Goal: Information Seeking & Learning: Check status

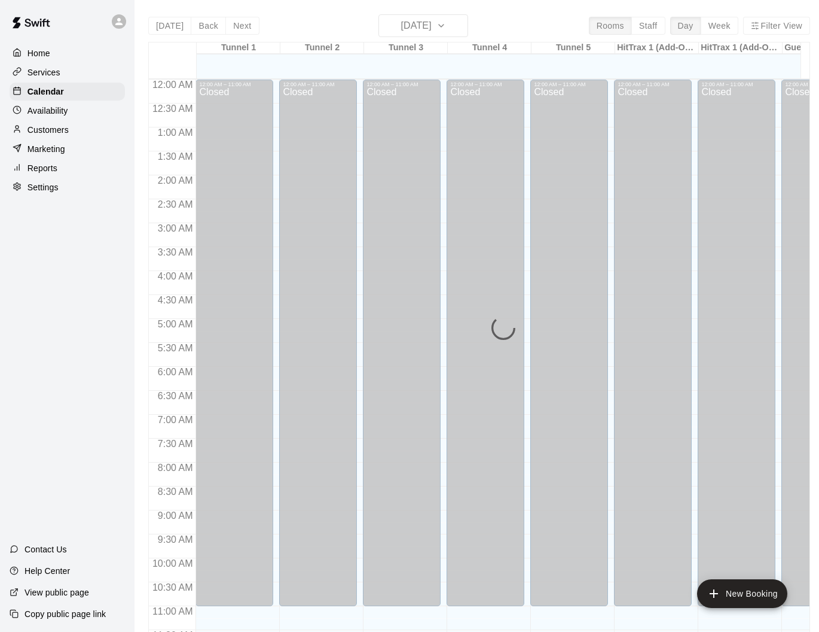
scroll to position [500, 0]
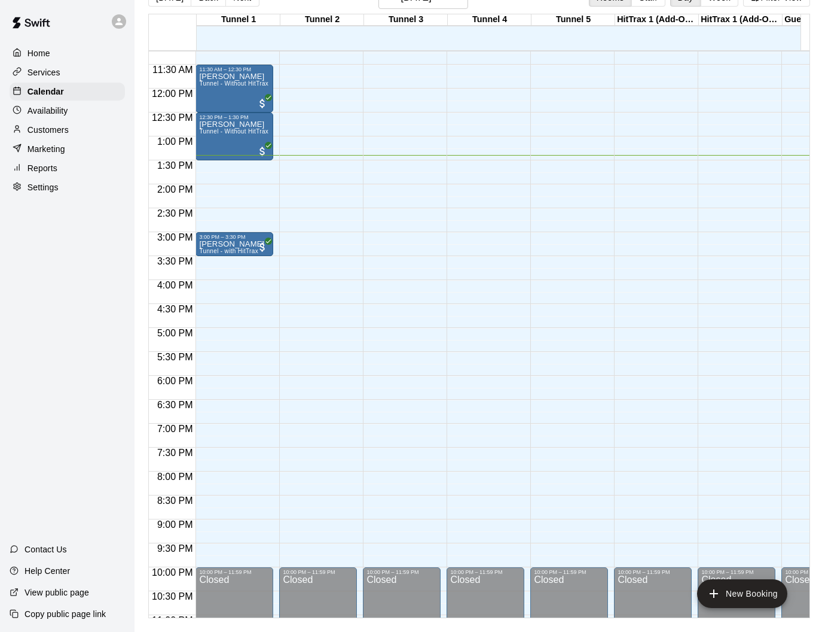
scroll to position [19, 0]
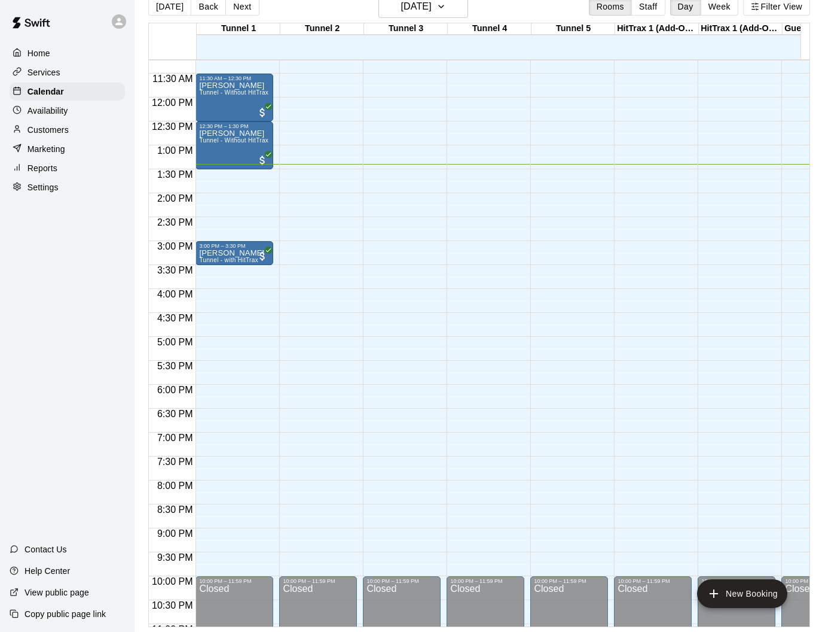
click at [41, 171] on p "Reports" at bounding box center [43, 168] width 30 height 12
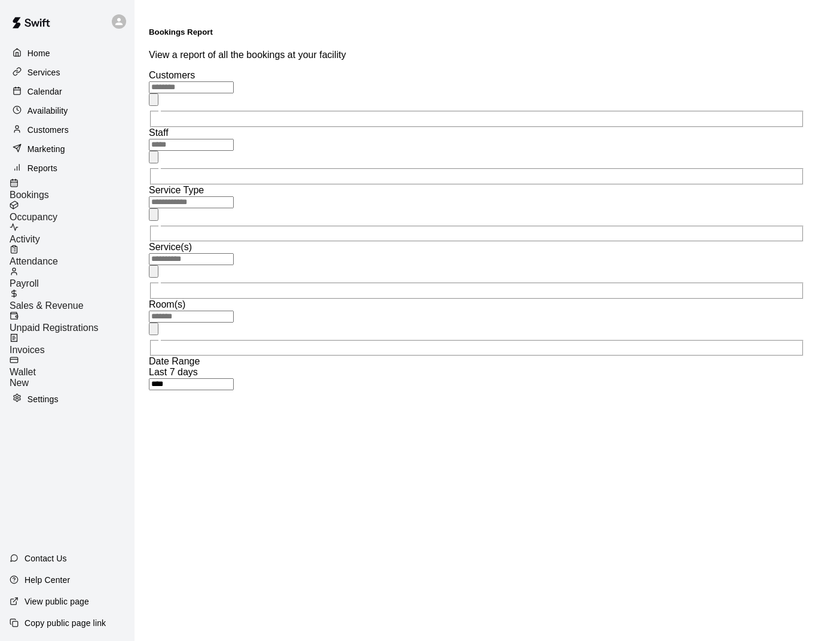
click at [40, 234] on span "Activity" at bounding box center [25, 239] width 31 height 10
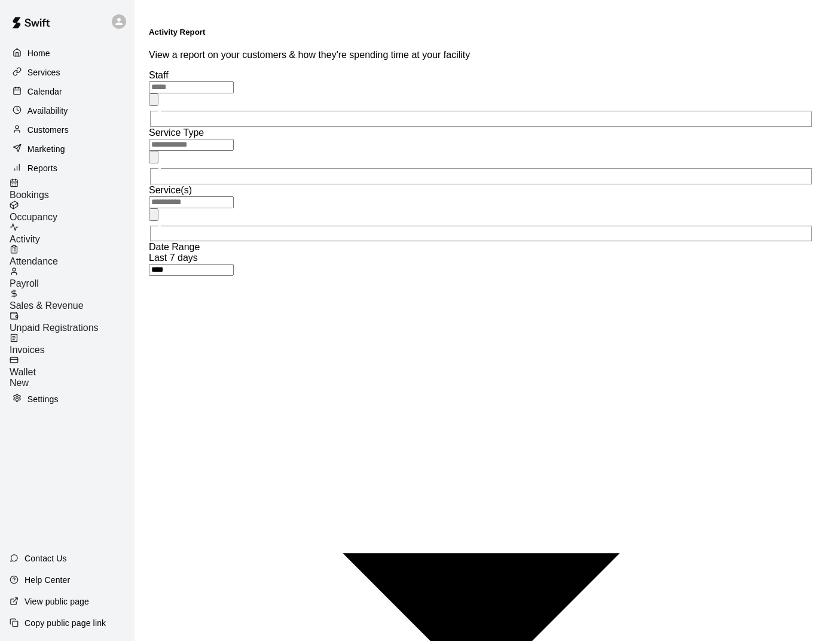
click at [49, 190] on span "Bookings" at bounding box center [29, 195] width 39 height 10
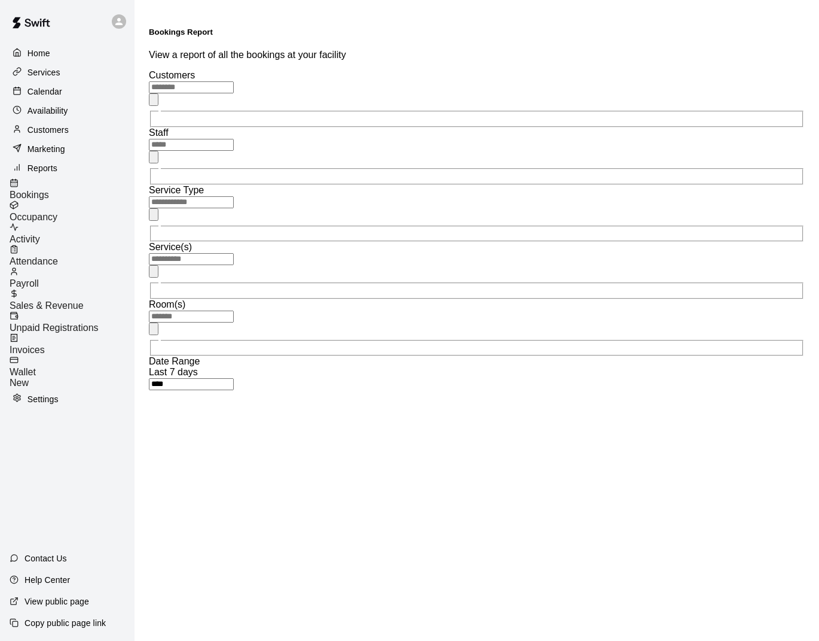
click at [65, 300] on span "Sales & Revenue" at bounding box center [47, 305] width 74 height 10
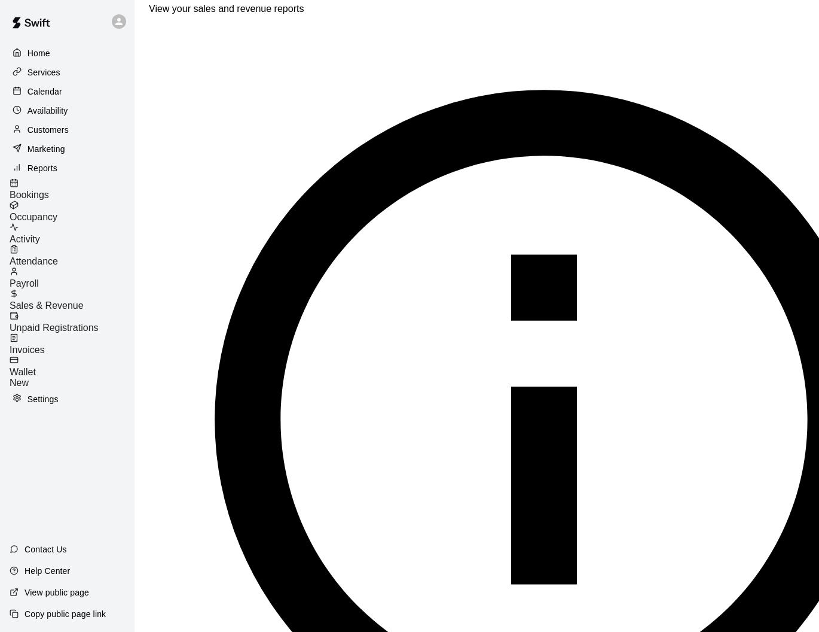
scroll to position [62, 0]
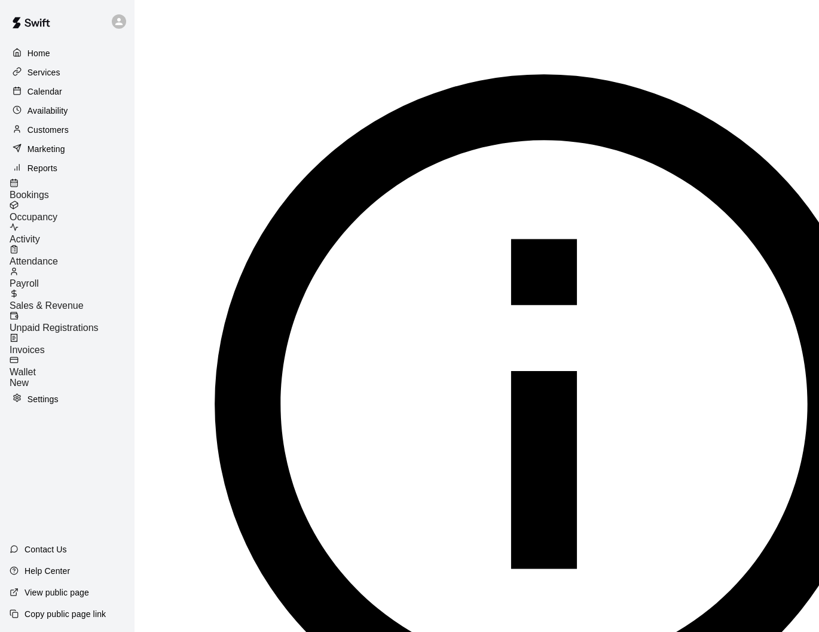
drag, startPoint x: 455, startPoint y: 102, endPoint x: 490, endPoint y: 100, distance: 34.8
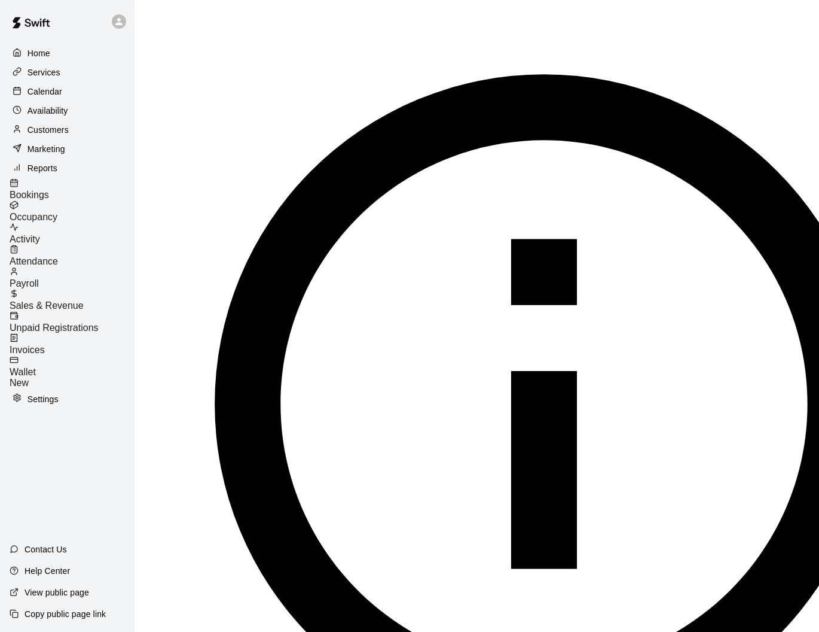
drag, startPoint x: 476, startPoint y: 104, endPoint x: 469, endPoint y: 104, distance: 7.2
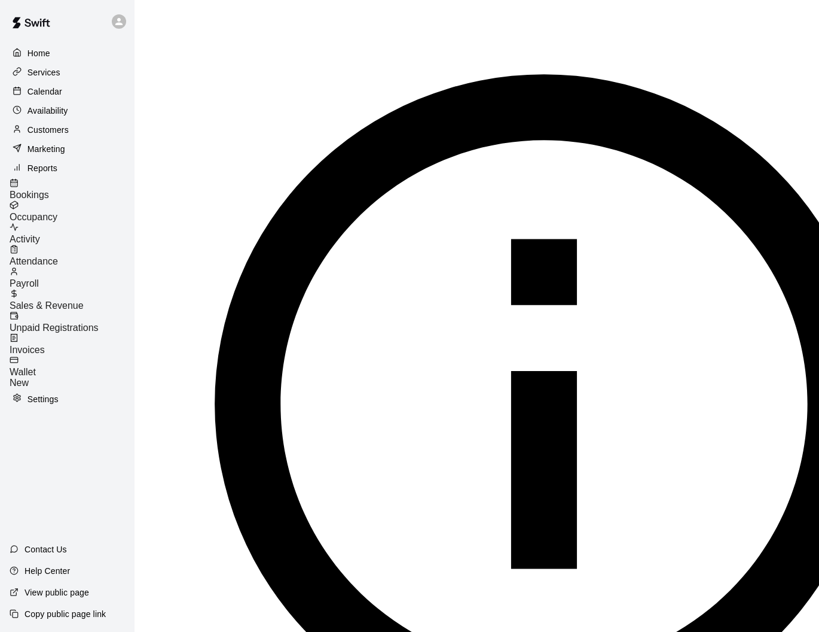
drag, startPoint x: 442, startPoint y: 106, endPoint x: 472, endPoint y: 105, distance: 29.9
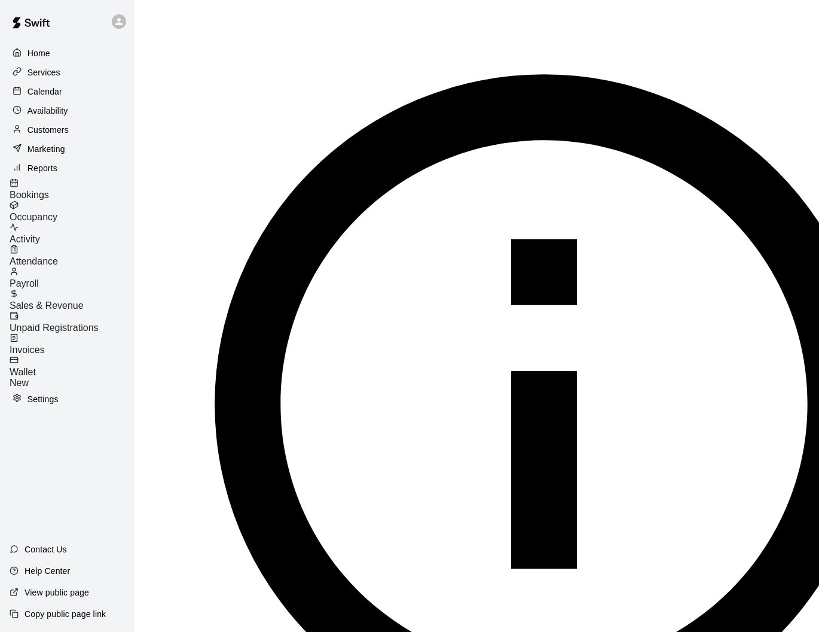
drag, startPoint x: 442, startPoint y: 108, endPoint x: 456, endPoint y: 107, distance: 14.4
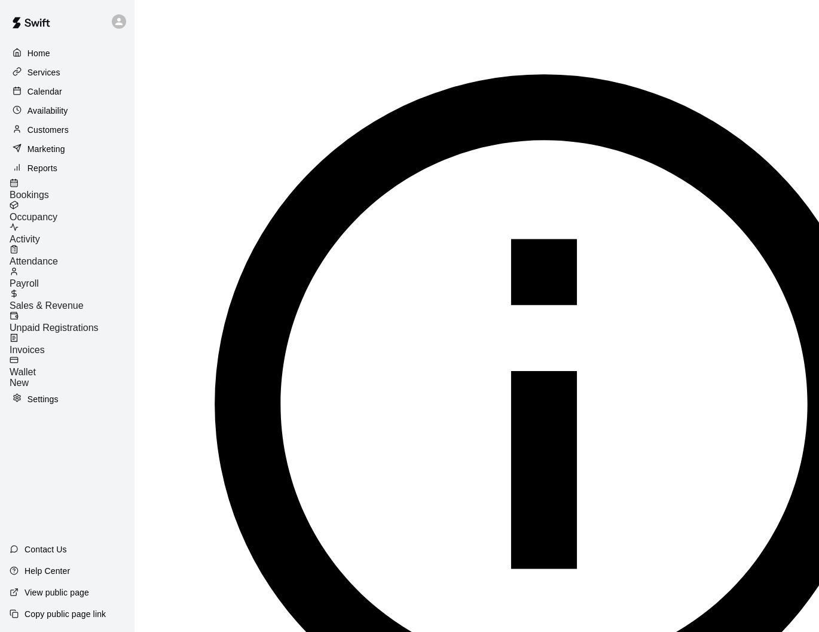
drag, startPoint x: 477, startPoint y: 106, endPoint x: 503, endPoint y: 106, distance: 25.7
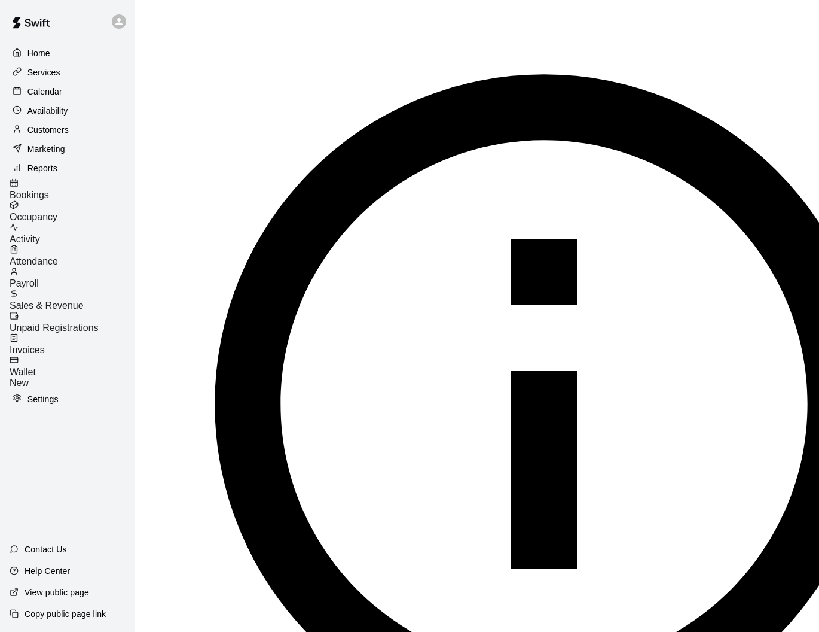
drag, startPoint x: 516, startPoint y: 110, endPoint x: 487, endPoint y: 111, distance: 28.7
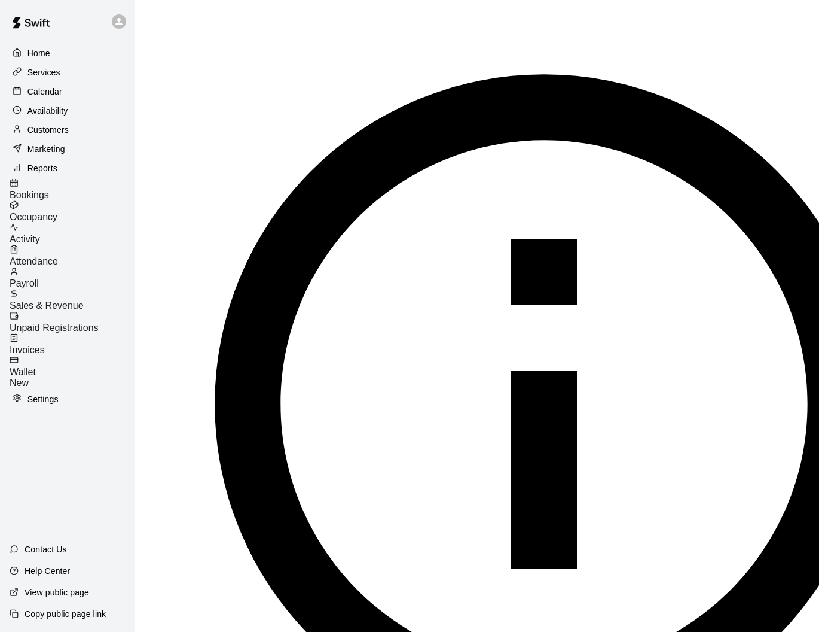
drag, startPoint x: 475, startPoint y: 113, endPoint x: 502, endPoint y: 112, distance: 27.5
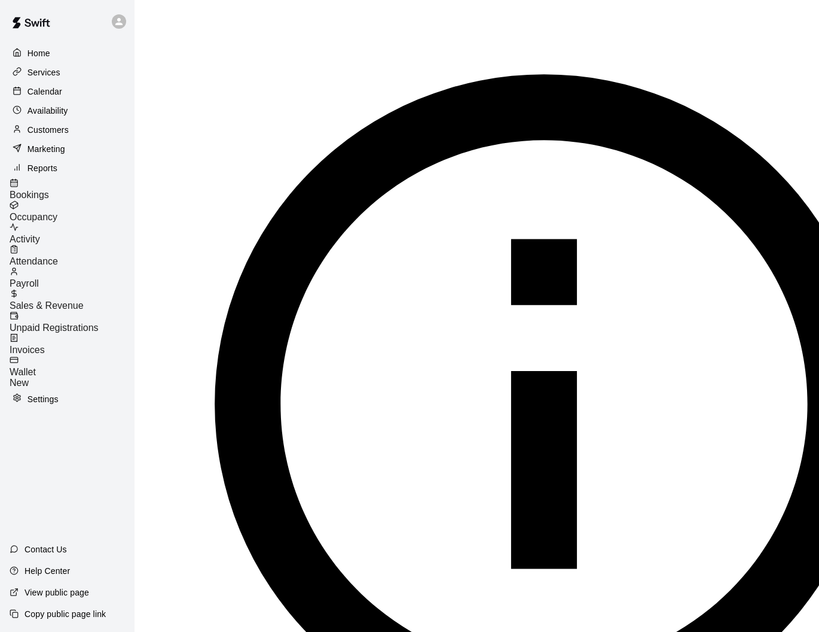
drag, startPoint x: 478, startPoint y: 116, endPoint x: 516, endPoint y: 115, distance: 38.3
drag, startPoint x: 484, startPoint y: 118, endPoint x: 432, endPoint y: 119, distance: 52.6
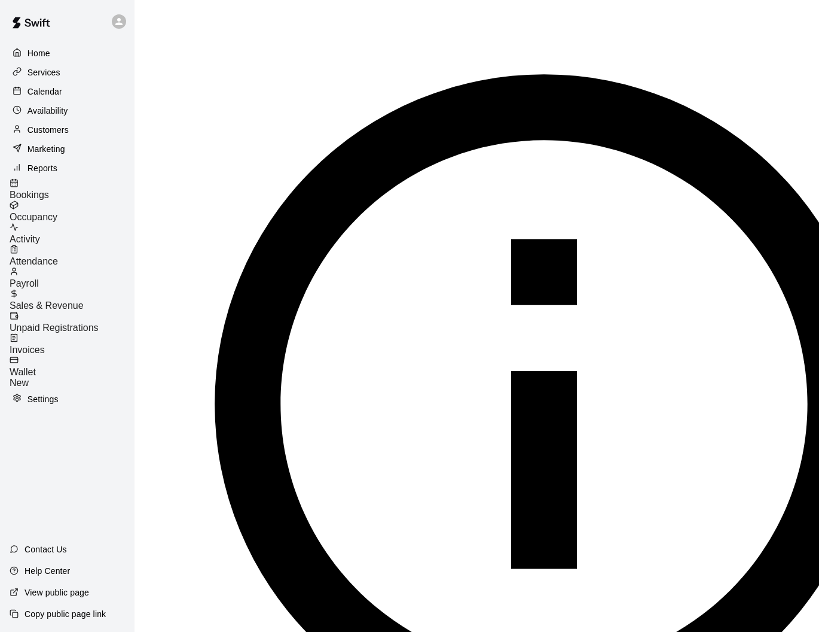
click at [59, 93] on p "Calendar" at bounding box center [45, 92] width 35 height 12
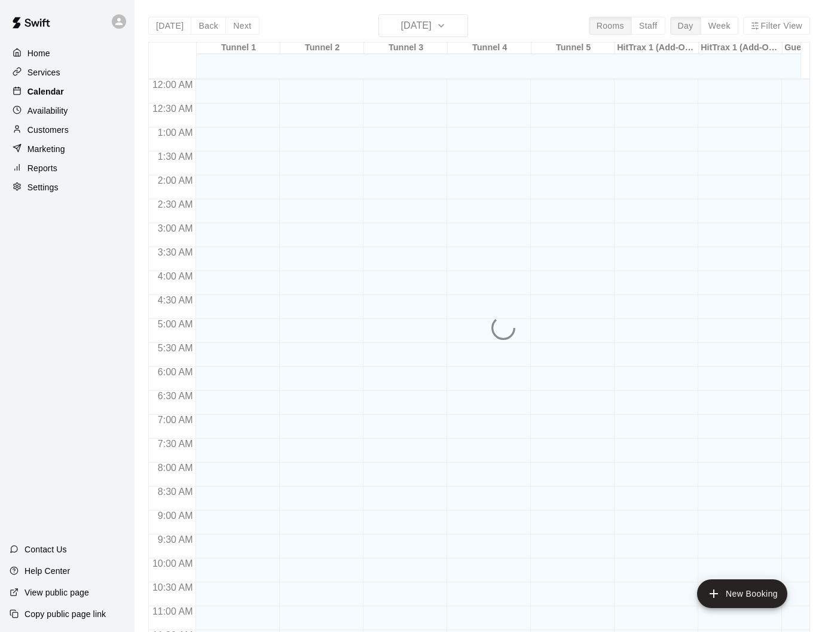
scroll to position [538, 0]
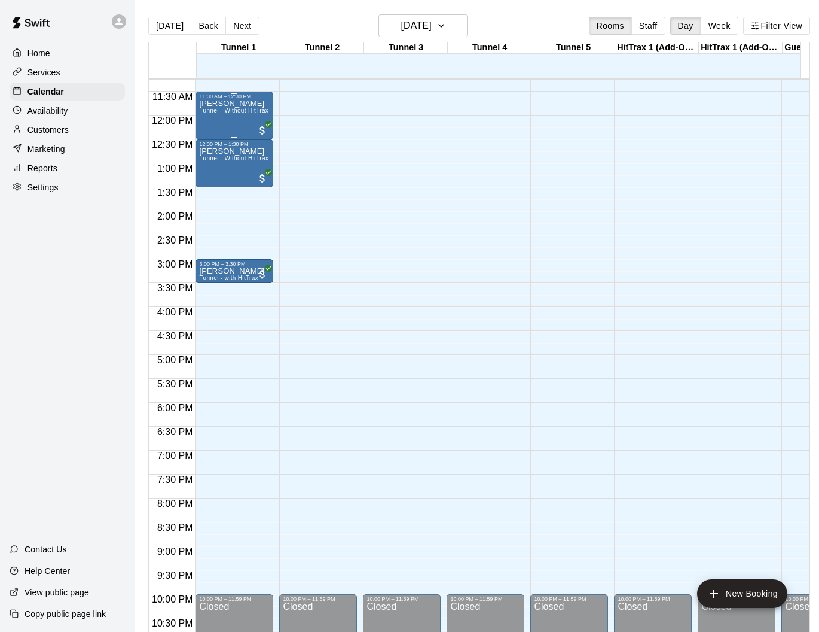
click at [229, 118] on div "Brad Cage Tunnel - Without HitTrax" at bounding box center [233, 415] width 69 height 632
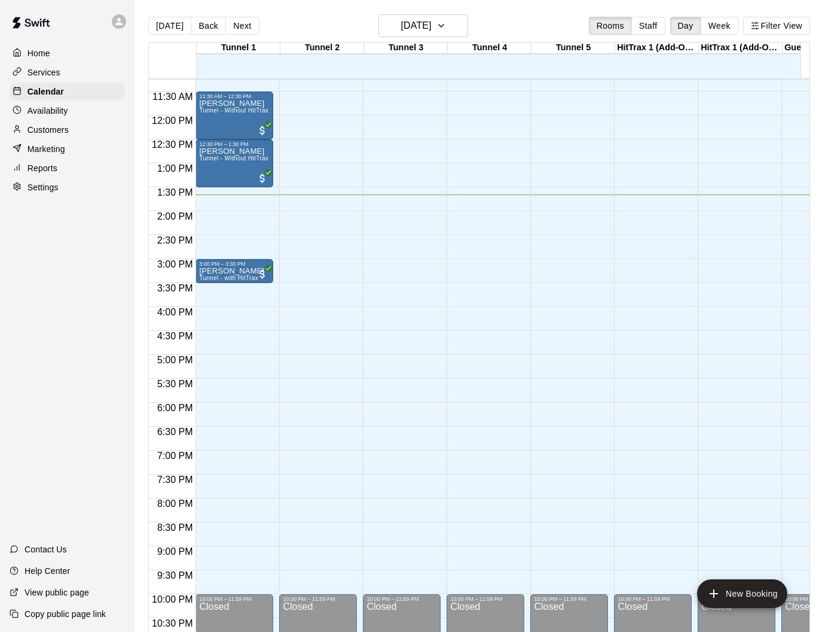
click at [375, 250] on div "12:00 AM – 11:00 AM Closed 10:00 PM – 11:59 PM Closed" at bounding box center [402, 115] width 78 height 1148
